Goal: Obtain resource: Download file/media

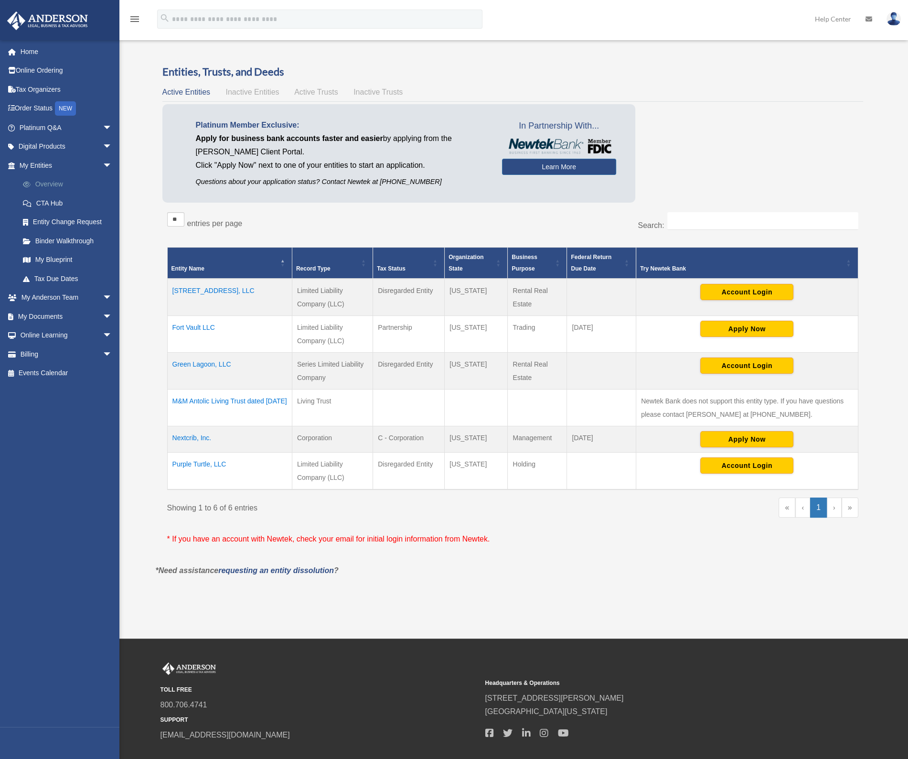
click at [51, 183] on link "Overview" at bounding box center [69, 184] width 113 height 19
drag, startPoint x: 153, startPoint y: 268, endPoint x: 146, endPoint y: 267, distance: 7.0
click at [146, 267] on div "Overview date_range Published on Last updated [DATE] [DATE] by [PERSON_NAME] Ad…" at bounding box center [514, 325] width 736 height 554
click at [143, 263] on div "Overview m@[DOMAIN_NAME] Sign Out m@[DOMAIN_NAME] Home Online Ordering Tax Orga…" at bounding box center [454, 319] width 908 height 566
click at [199, 326] on td "Fort Vault LLC" at bounding box center [229, 334] width 125 height 37
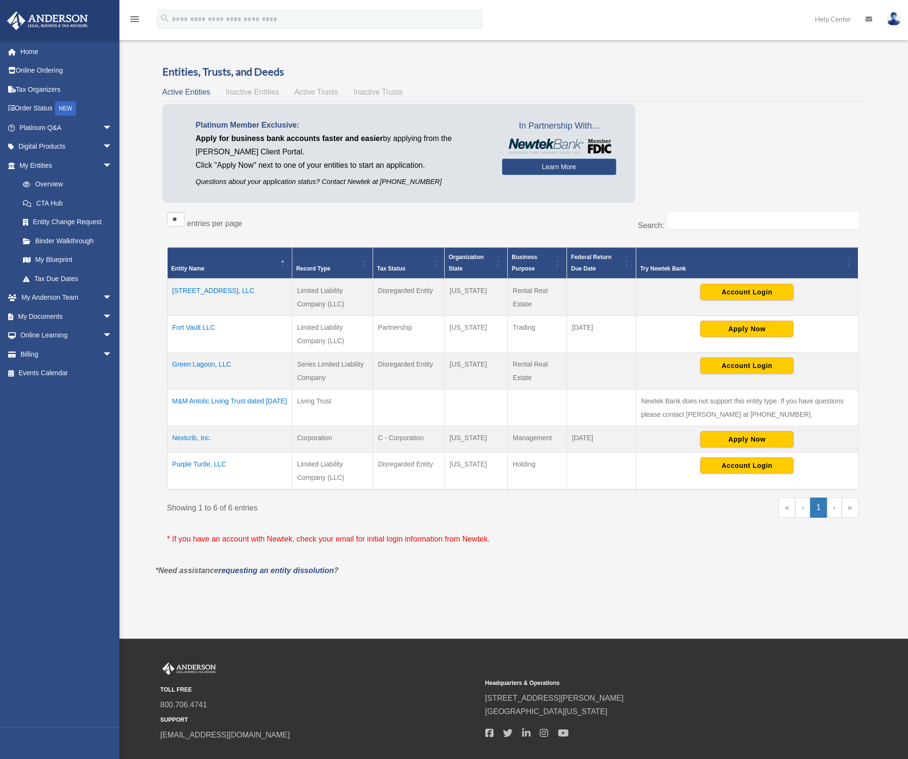
click at [203, 326] on td "Fort Vault LLC" at bounding box center [229, 334] width 125 height 37
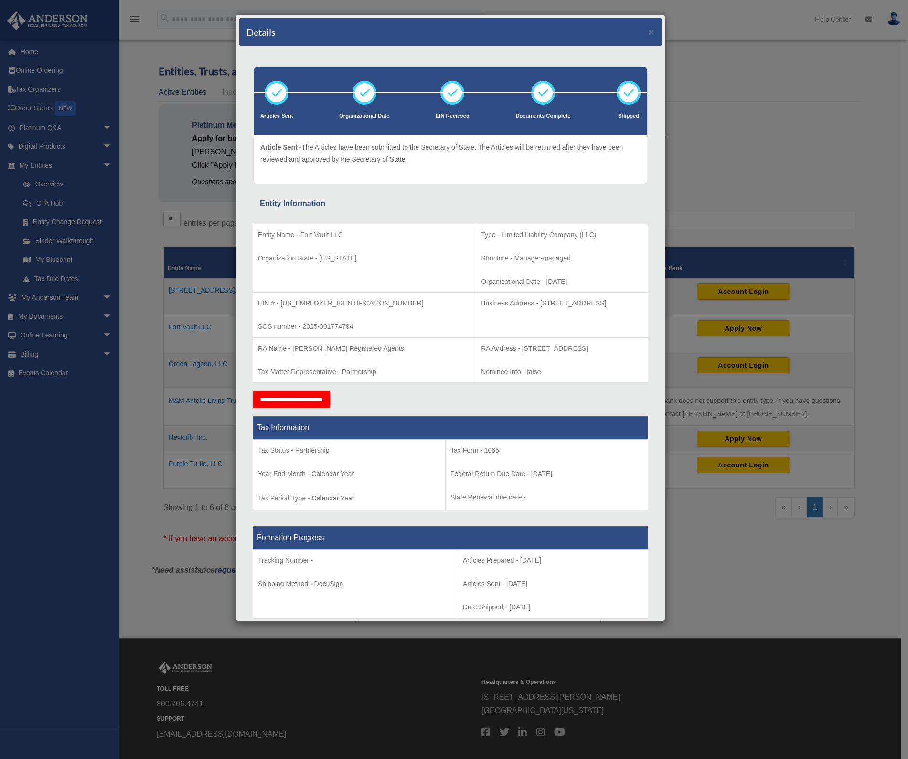
click at [148, 221] on div "Details × Articles Sent Organizational Date" at bounding box center [454, 379] width 908 height 759
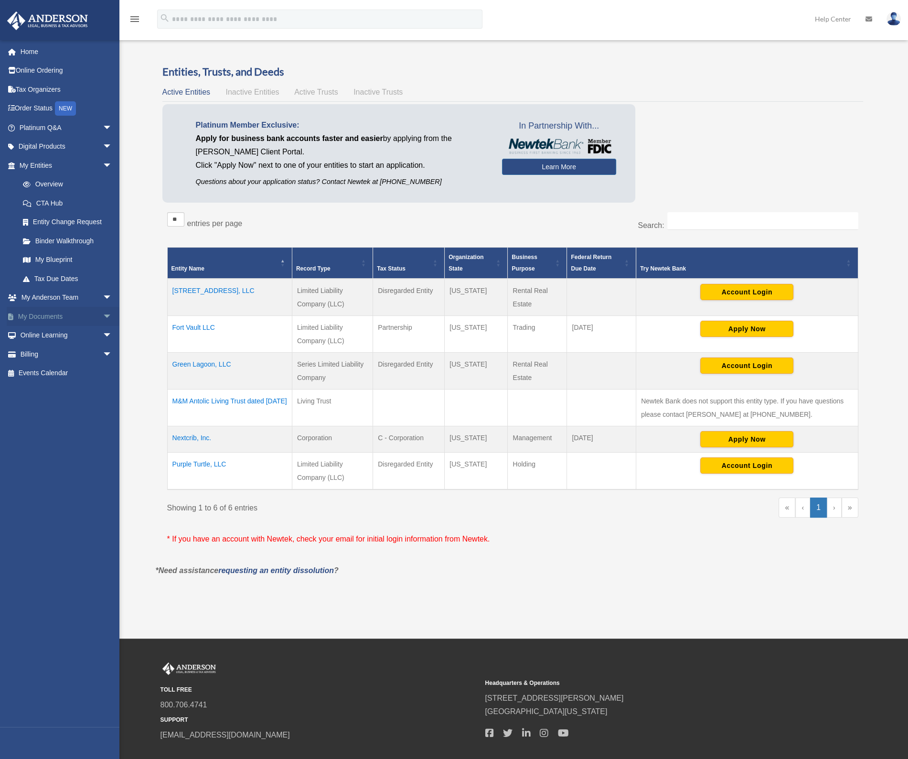
click at [47, 313] on link "My Documents arrow_drop_down" at bounding box center [67, 316] width 120 height 19
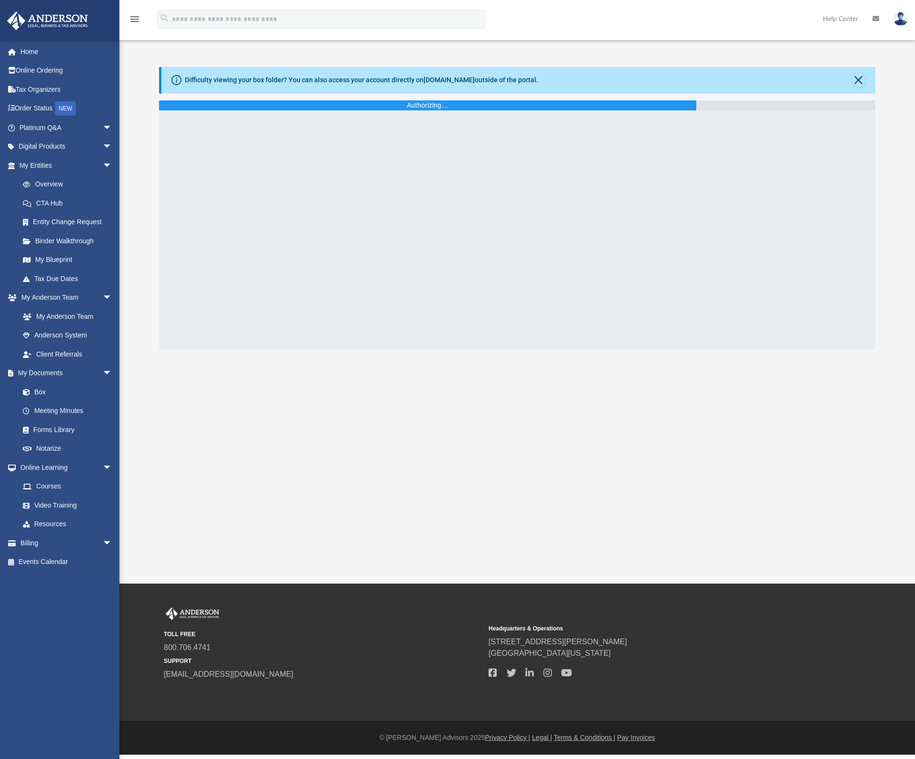
click at [141, 262] on div "Difficulty viewing your box folder? You can also access your account directly o…" at bounding box center [517, 208] width 796 height 282
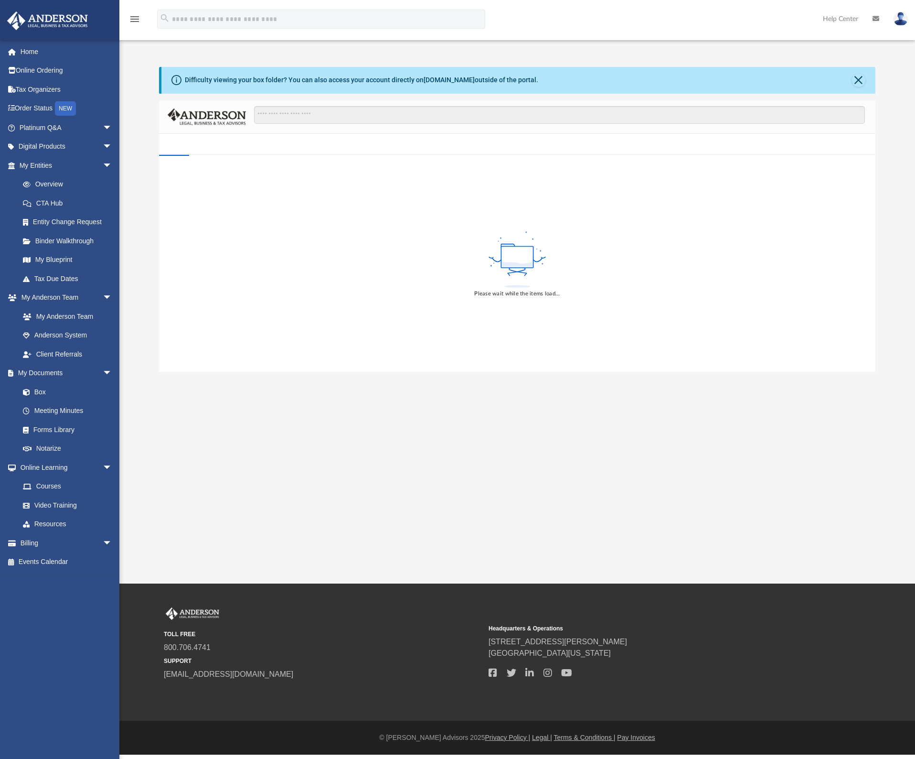
drag, startPoint x: 141, startPoint y: 262, endPoint x: 142, endPoint y: 255, distance: 7.2
click at [142, 255] on div "Difficulty viewing your box folder? You can also access your account directly o…" at bounding box center [517, 219] width 796 height 305
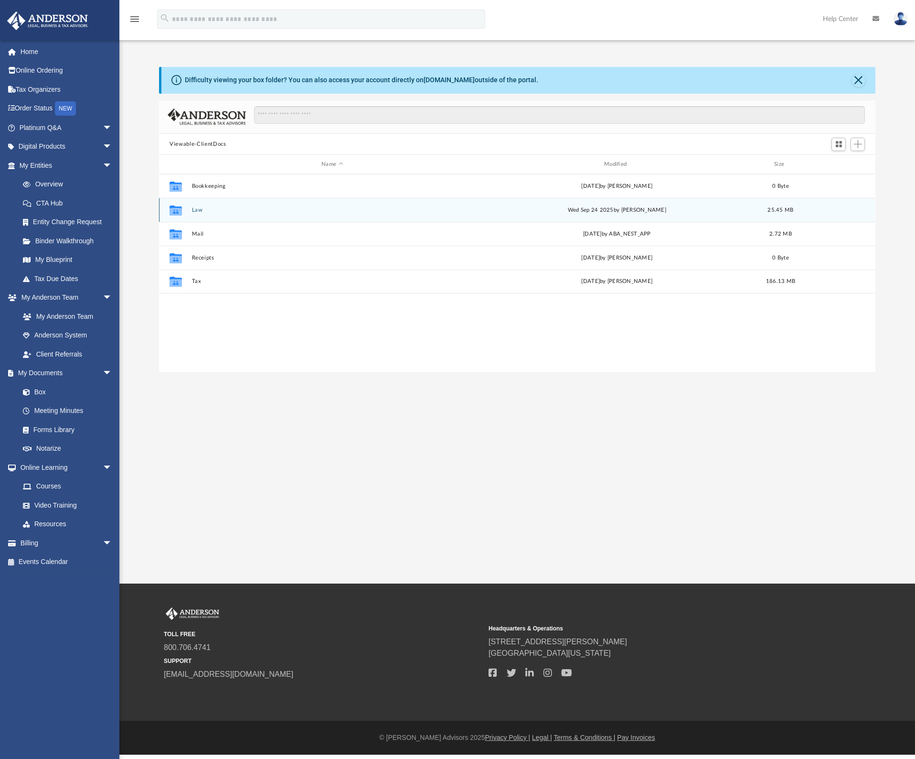
scroll to position [210, 709]
click at [199, 207] on button "Law" at bounding box center [332, 210] width 281 height 6
click at [215, 204] on div "Collaborated Folder Fort Vault LLC Wed Sep 24 2025 by Brandi Williamson 1.37 MB" at bounding box center [517, 210] width 716 height 24
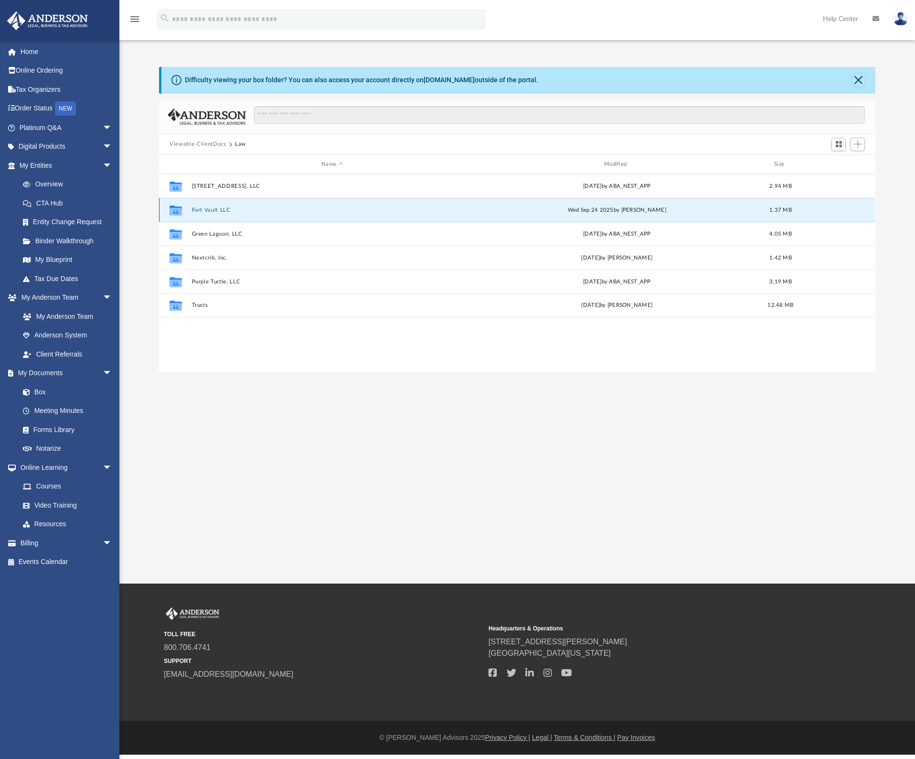
click at [213, 208] on button "Fort Vault LLC" at bounding box center [332, 210] width 281 height 6
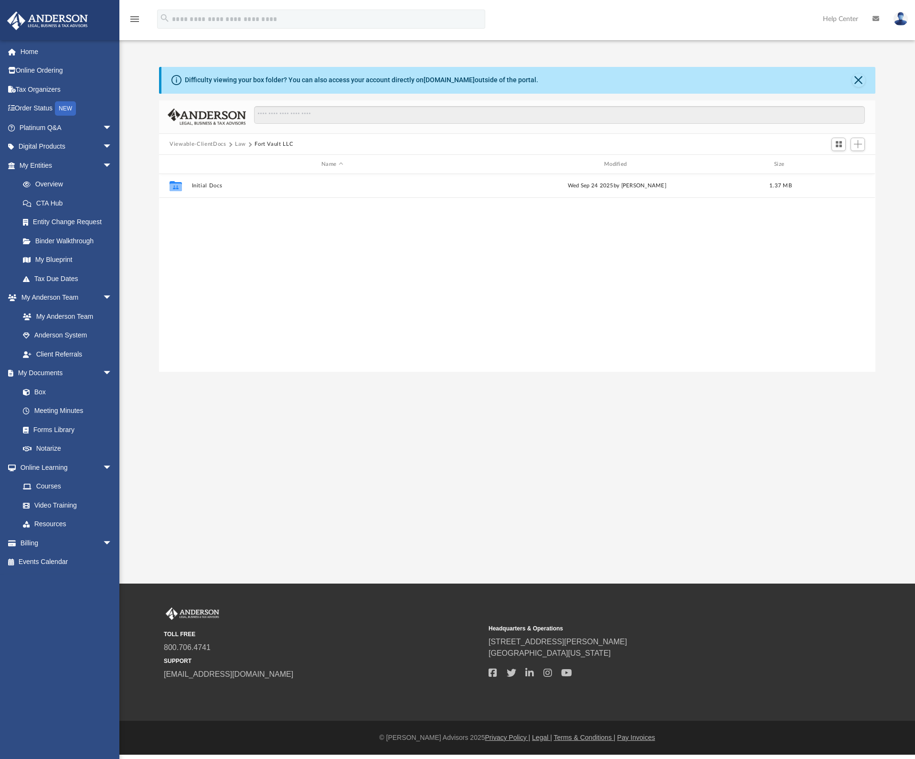
drag, startPoint x: 138, startPoint y: 210, endPoint x: 147, endPoint y: 205, distance: 10.5
click at [136, 207] on div "Difficulty viewing your box folder? You can also access your account directly o…" at bounding box center [517, 219] width 796 height 305
click at [209, 186] on button "Initial Docs" at bounding box center [332, 186] width 281 height 6
click at [135, 228] on div "Difficulty viewing your box folder? You can also access your account directly o…" at bounding box center [517, 219] width 796 height 305
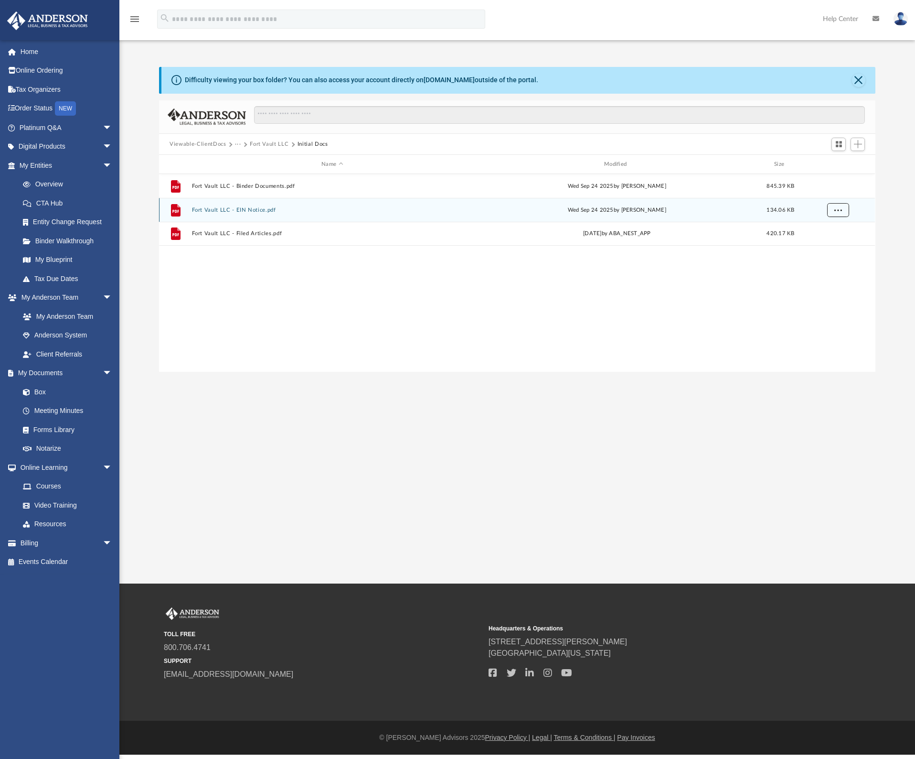
click at [846, 213] on button "More options" at bounding box center [838, 210] width 22 height 14
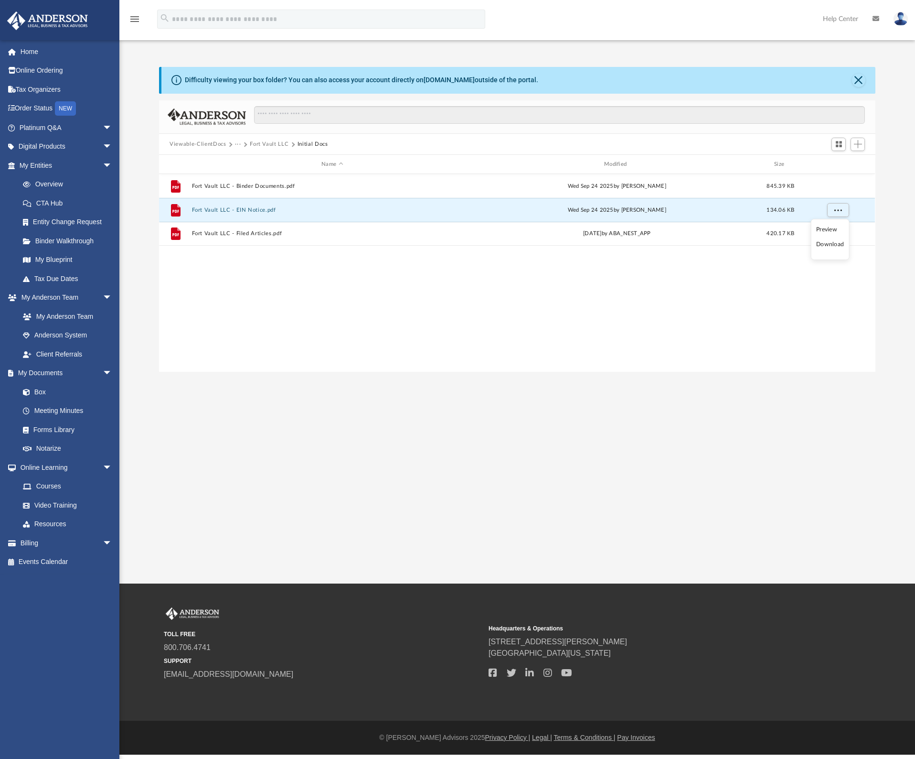
click at [829, 246] on li "Download" at bounding box center [830, 244] width 28 height 10
click at [836, 235] on span "More options" at bounding box center [839, 233] width 8 height 5
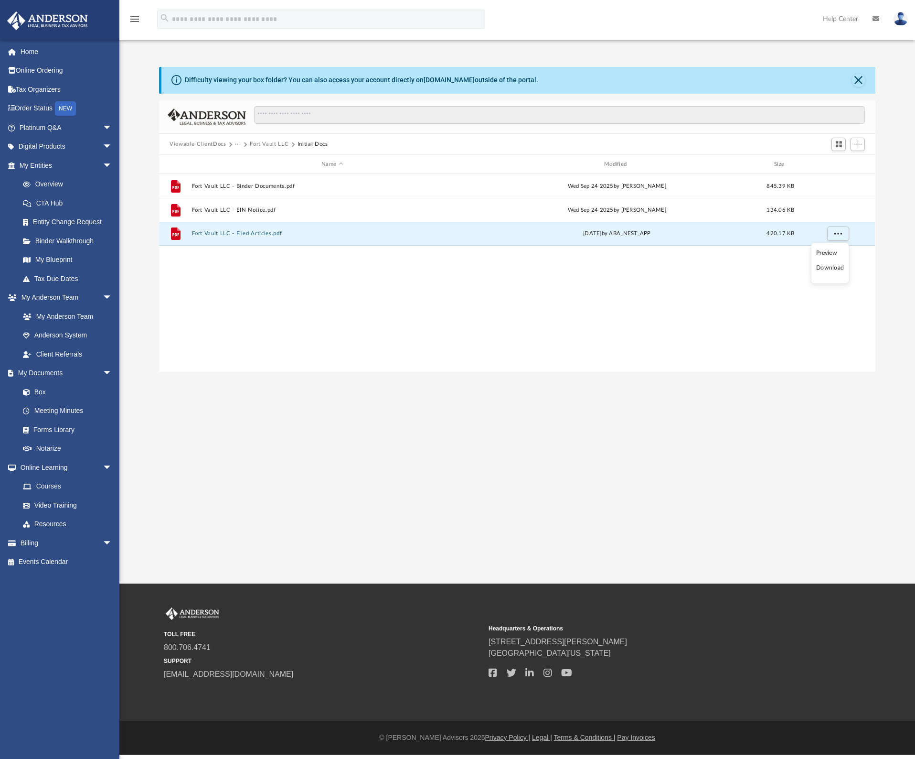
click at [830, 267] on li "Download" at bounding box center [830, 268] width 28 height 10
click at [843, 182] on button "More options" at bounding box center [838, 186] width 22 height 14
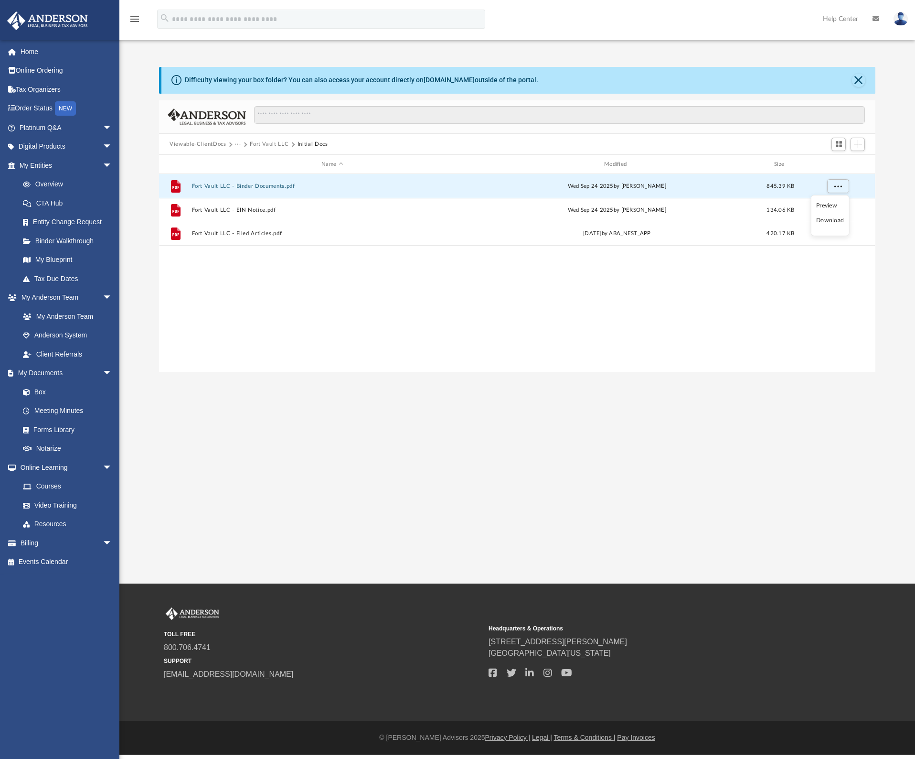
click at [831, 220] on li "Download" at bounding box center [830, 220] width 28 height 10
click at [139, 276] on div "Difficulty viewing your box folder? You can also access your account directly o…" at bounding box center [517, 219] width 796 height 305
click at [138, 273] on div "Difficulty viewing your box folder? You can also access your account directly o…" at bounding box center [517, 219] width 796 height 305
click at [239, 143] on button "···" at bounding box center [238, 144] width 6 height 9
click at [249, 160] on li "Law" at bounding box center [245, 161] width 11 height 10
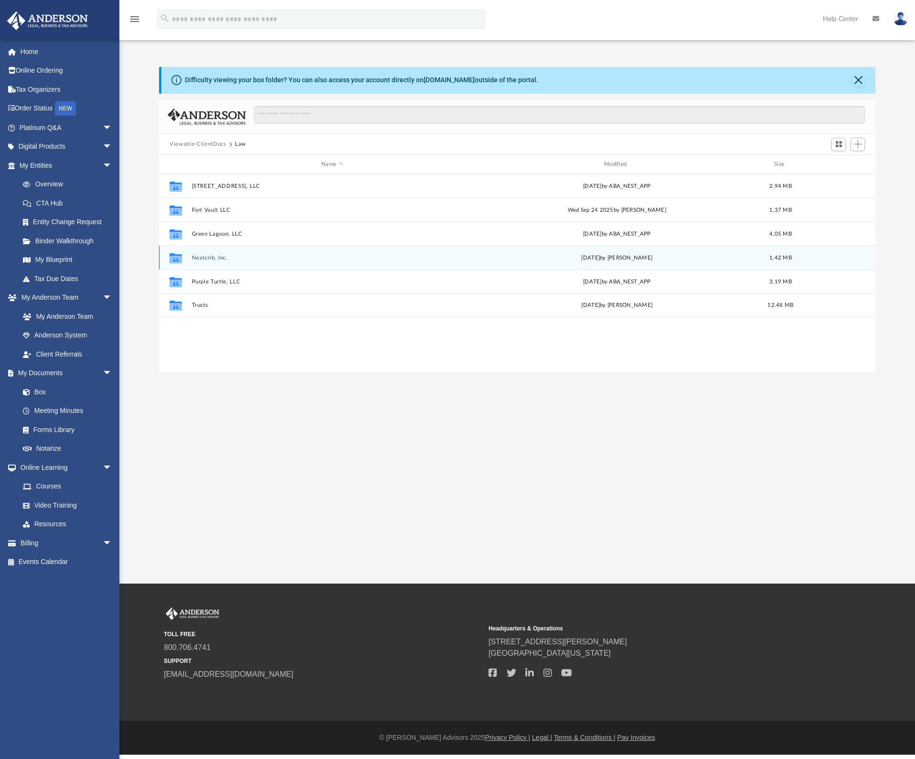
click at [214, 255] on button "Nextcrib, Inc." at bounding box center [332, 258] width 281 height 6
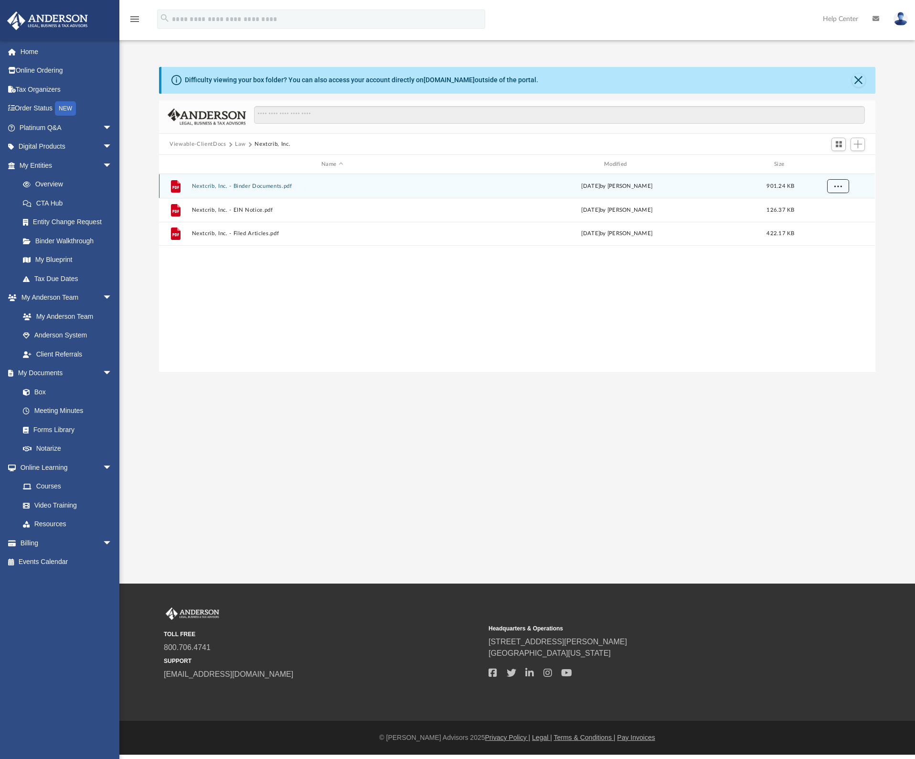
click at [835, 185] on span "More options" at bounding box center [839, 185] width 8 height 5
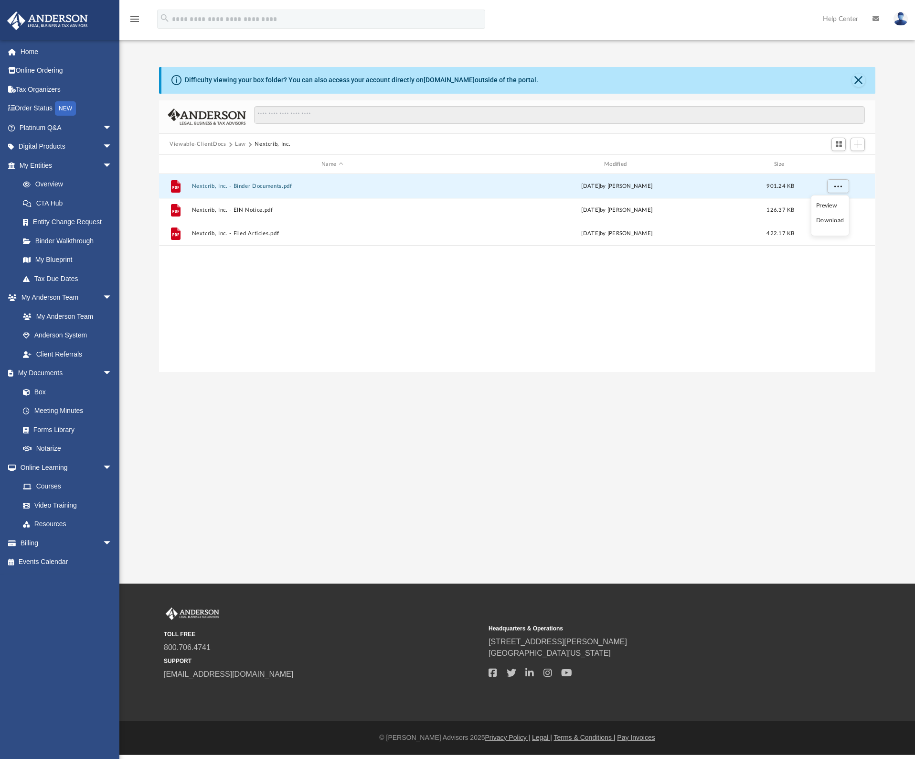
click at [831, 219] on li "Download" at bounding box center [830, 220] width 28 height 10
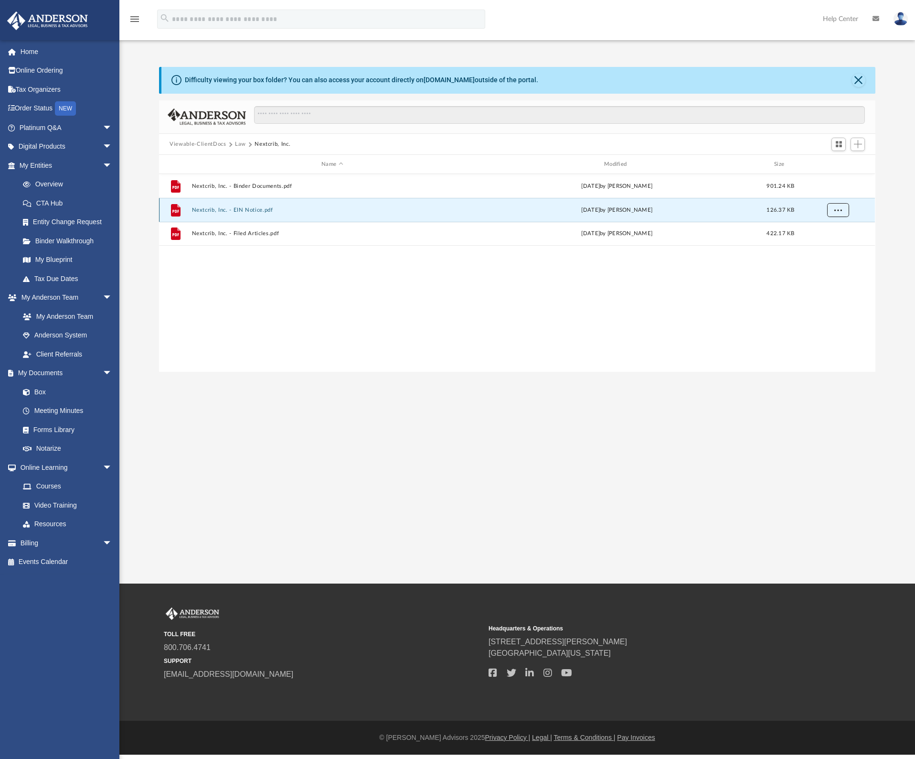
click at [838, 211] on span "More options" at bounding box center [839, 209] width 8 height 5
click at [834, 242] on li "Download" at bounding box center [830, 244] width 28 height 10
click at [838, 234] on span "More options" at bounding box center [839, 233] width 8 height 5
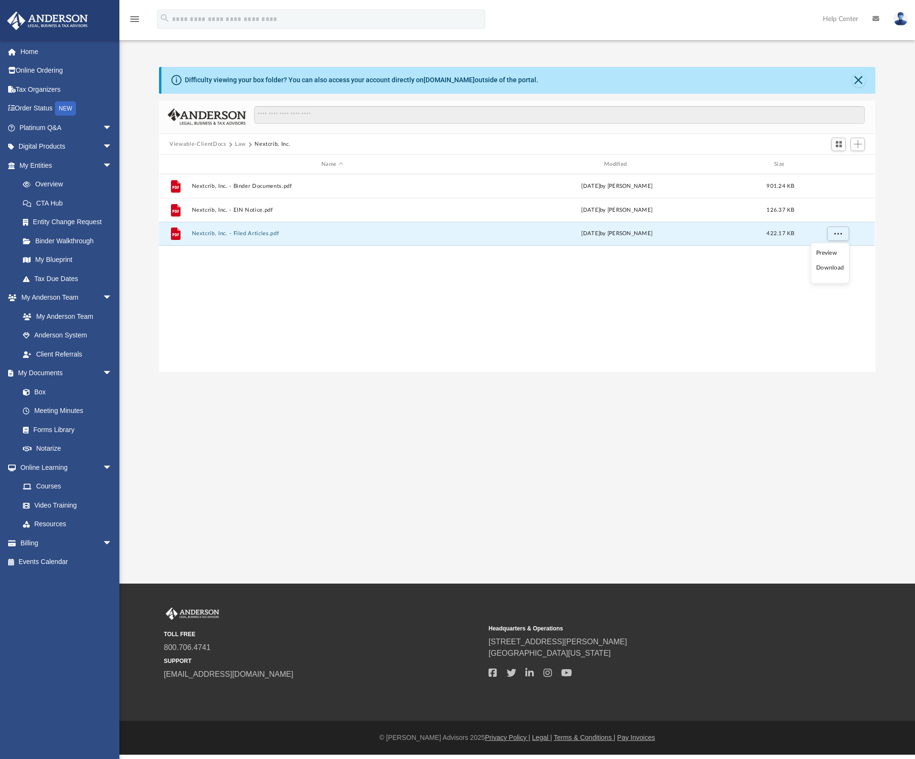
click at [833, 267] on li "Download" at bounding box center [830, 268] width 28 height 10
click at [641, 316] on div "File Nextcrib, Inc. - Binder Documents.pdf Tue Sep 23 2025 by Brandi Williamson…" at bounding box center [517, 273] width 716 height 198
drag, startPoint x: 542, startPoint y: 282, endPoint x: 519, endPoint y: 280, distance: 23.5
click at [519, 280] on div "File Nextcrib, Inc. - Binder Documents.pdf Tue Sep 23 2025 by Brandi Williamson…" at bounding box center [517, 273] width 716 height 198
click at [243, 140] on button "Law" at bounding box center [240, 144] width 11 height 9
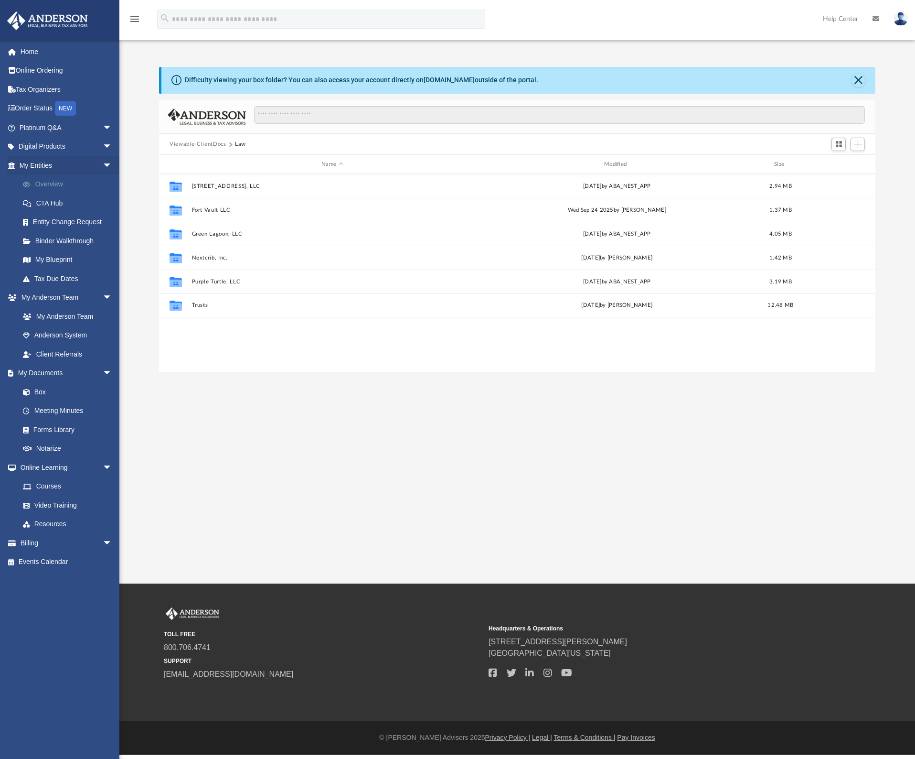
click at [48, 181] on link "Overview" at bounding box center [69, 184] width 113 height 19
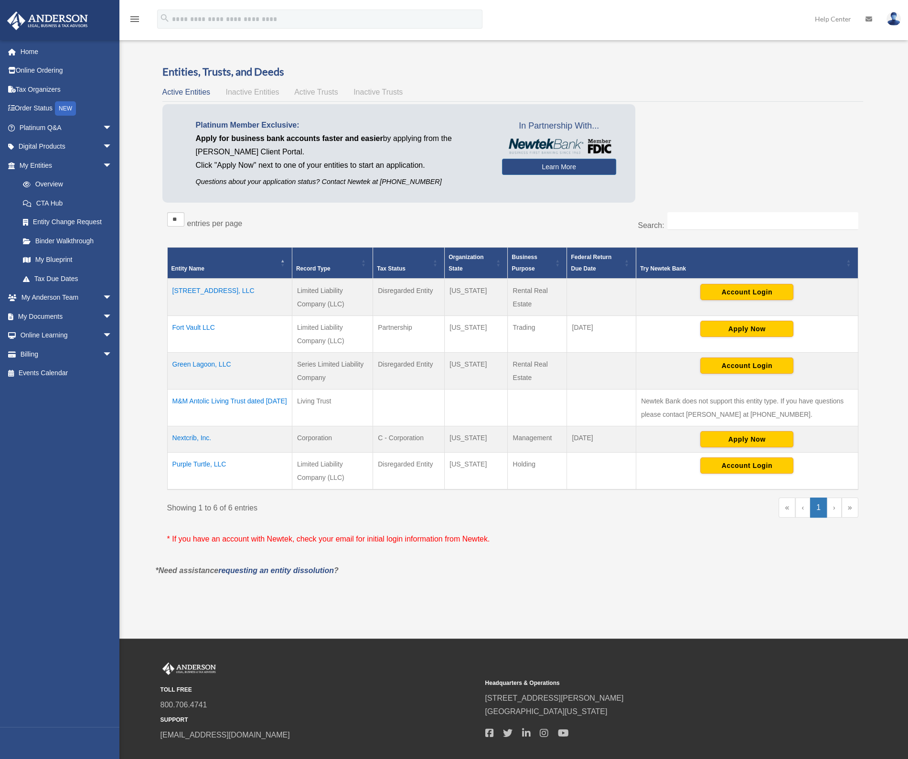
click at [191, 328] on td "Fort Vault LLC" at bounding box center [229, 334] width 125 height 37
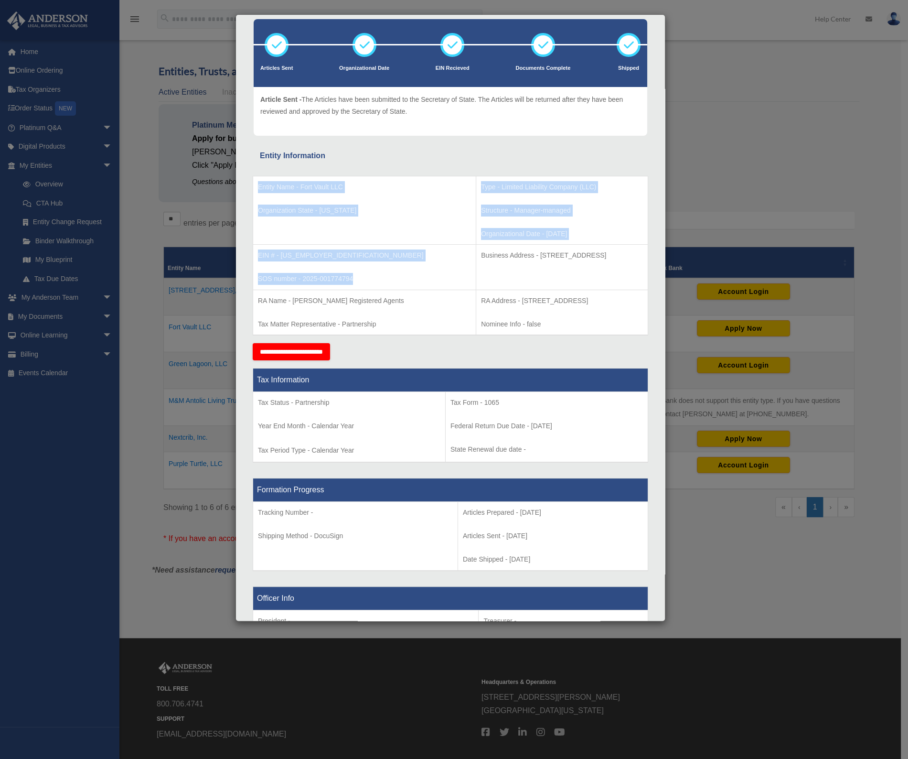
scroll to position [96, 0]
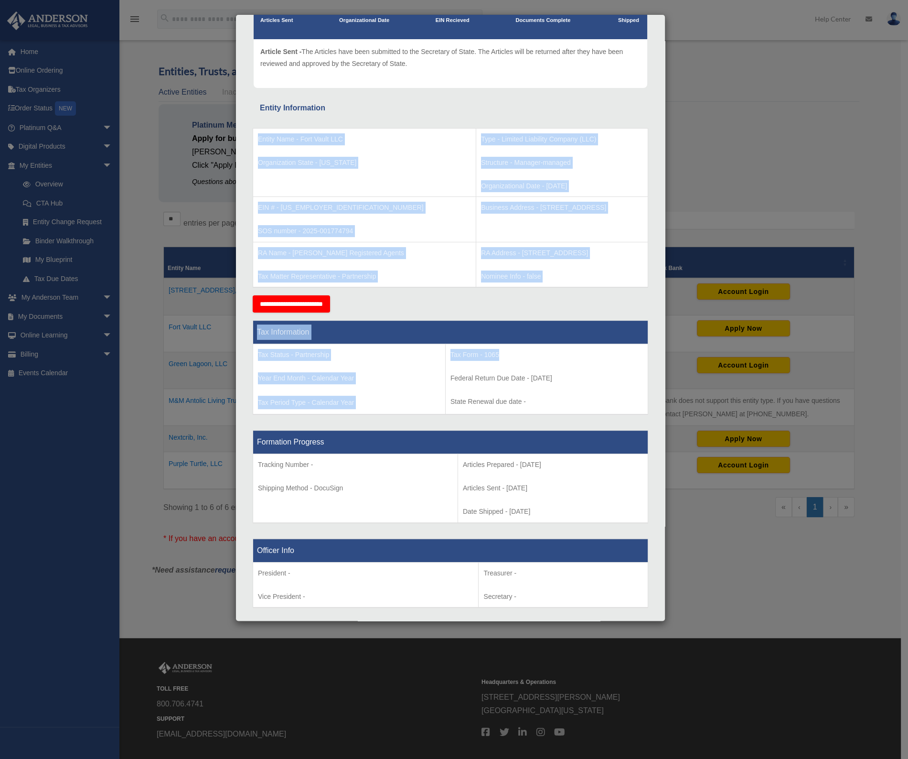
drag, startPoint x: 257, startPoint y: 230, endPoint x: 491, endPoint y: 356, distance: 265.6
click at [491, 356] on div "Entity Name - Fort Vault LLC Organization State - Wyoming Type - Limited Liabil…" at bounding box center [450, 698] width 381 height 1167
copy div "Entity Name - Fort Vault LLC Organization State - Wyoming Type - Limited Liabil…"
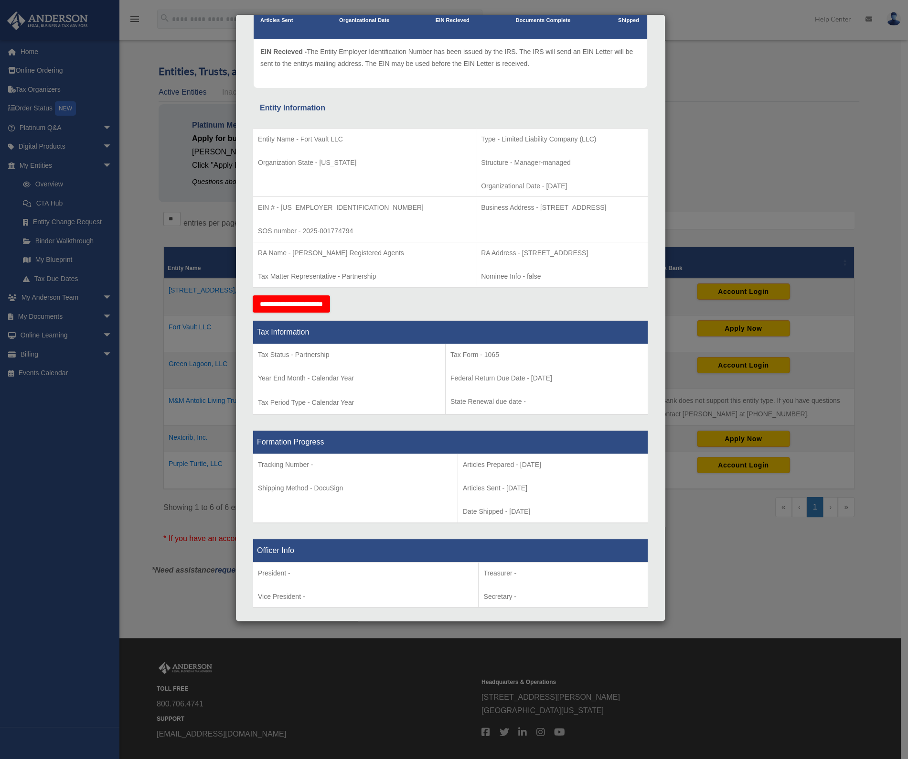
click at [223, 100] on div "Details × Articles Sent Organizational Date" at bounding box center [454, 379] width 908 height 759
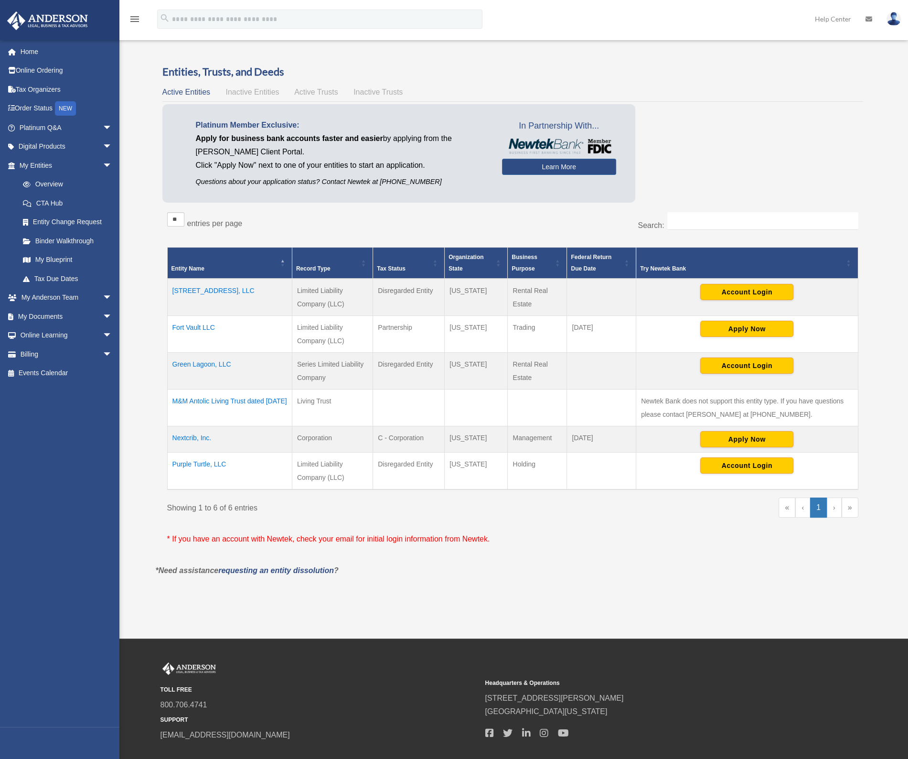
click at [198, 433] on td "Nextcrib, Inc." at bounding box center [229, 439] width 125 height 26
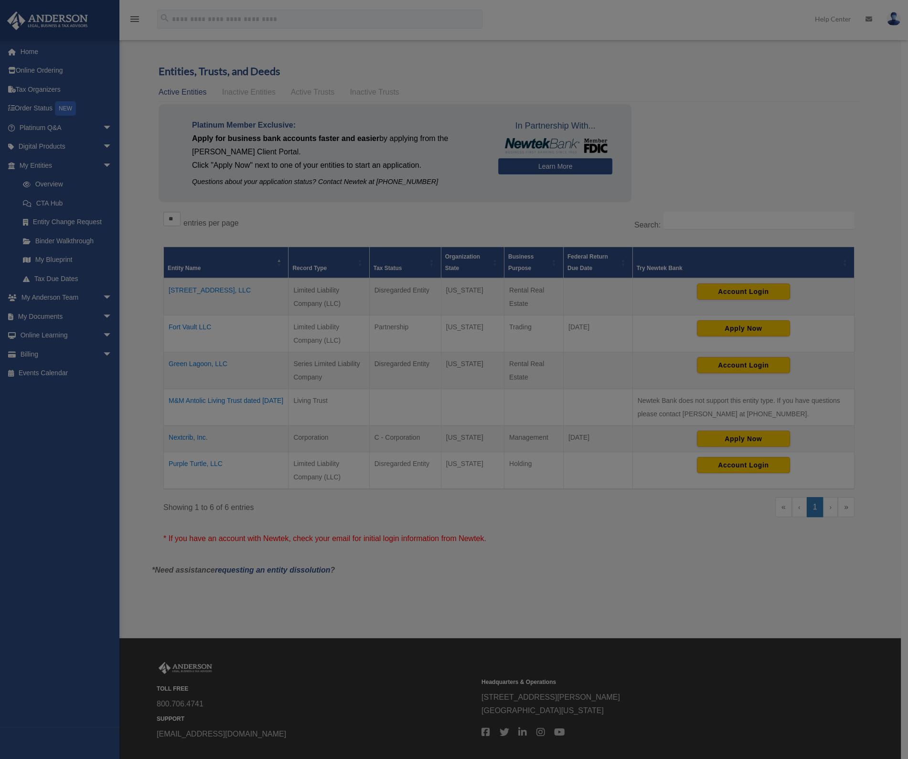
scroll to position [0, 0]
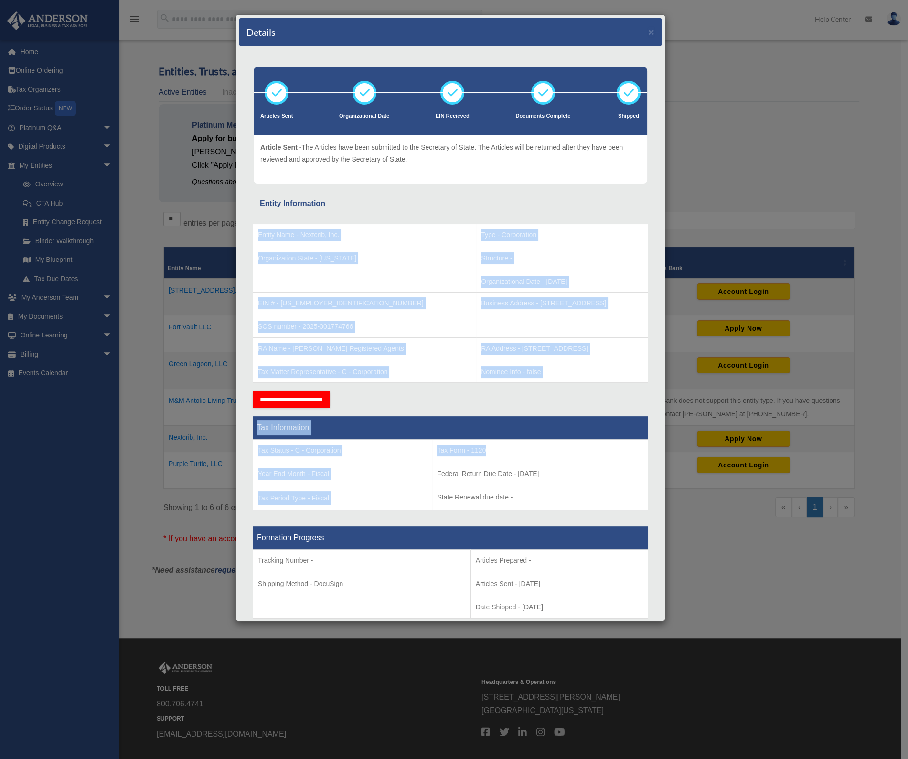
drag, startPoint x: 258, startPoint y: 233, endPoint x: 473, endPoint y: 449, distance: 304.7
click at [473, 449] on div "Entity Name - Nextcrib, Inc. Organization State - Wyoming Type - Corporation St…" at bounding box center [450, 596] width 381 height 772
copy div "Entity Name - Nextcrib, Inc. Organization State - Wyoming Type - Corporation St…"
